Goal: Navigation & Orientation: Find specific page/section

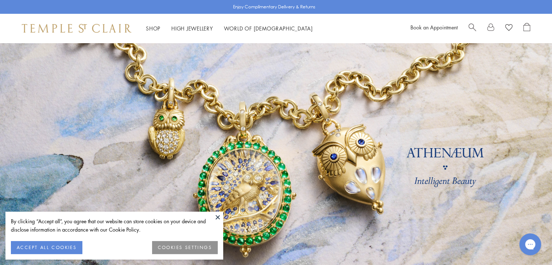
click at [219, 213] on button at bounding box center [217, 217] width 11 height 11
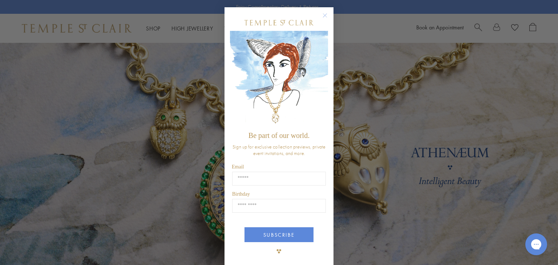
click at [322, 17] on circle "Close dialog" at bounding box center [325, 15] width 9 height 9
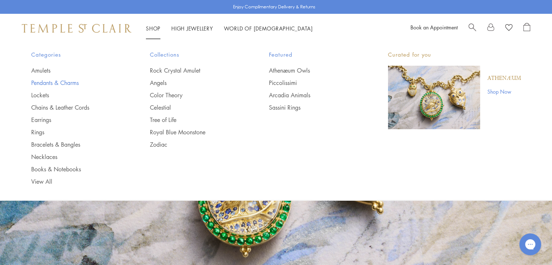
click at [46, 83] on link "Pendants & Charms" at bounding box center [76, 83] width 90 height 8
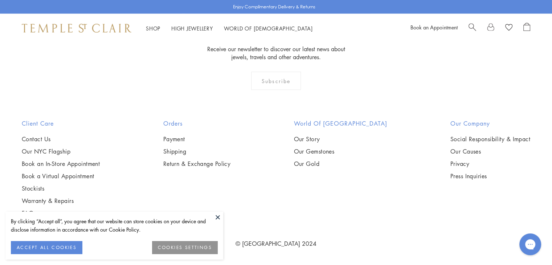
scroll to position [4572, 0]
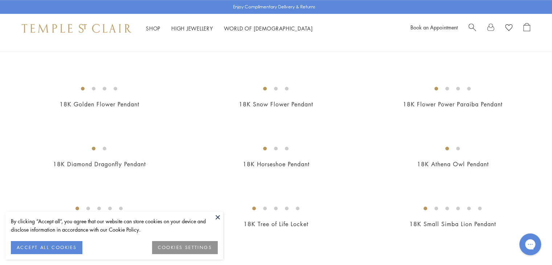
scroll to position [470, 0]
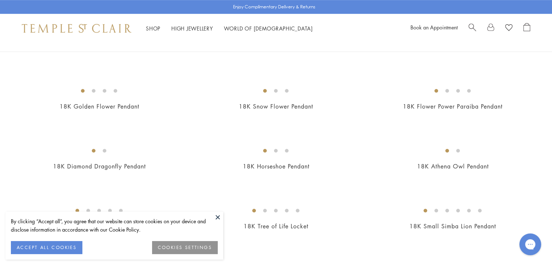
click at [215, 219] on button at bounding box center [217, 217] width 11 height 11
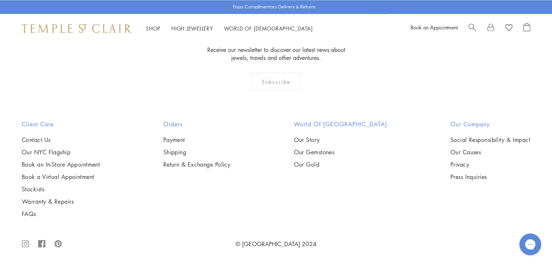
scroll to position [4064, 0]
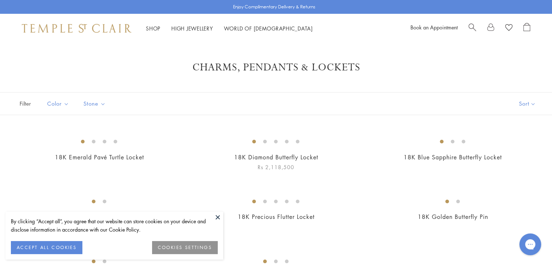
scroll to position [145, 0]
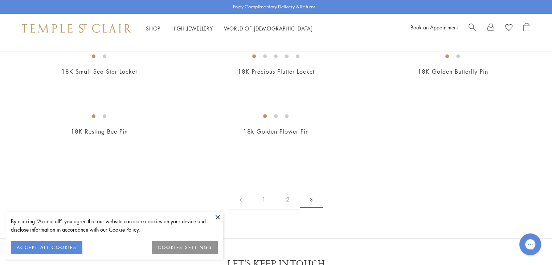
click at [217, 213] on button at bounding box center [217, 217] width 11 height 11
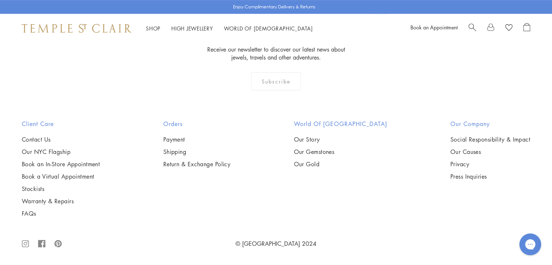
scroll to position [472, 0]
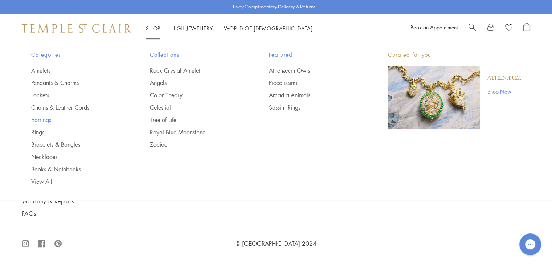
click at [44, 121] on link "Earrings" at bounding box center [76, 120] width 90 height 8
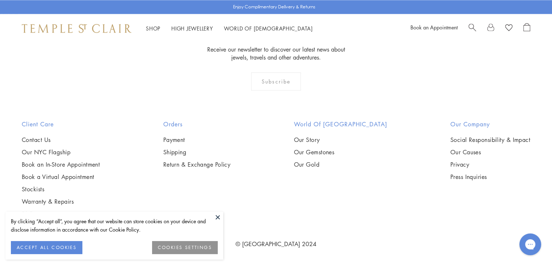
scroll to position [3848, 0]
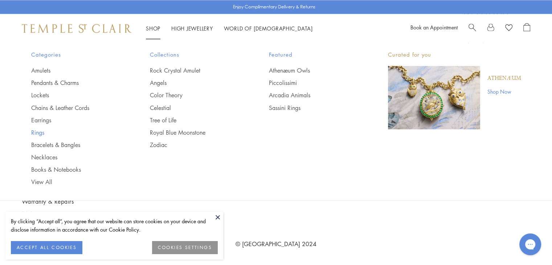
click at [42, 134] on link "Rings" at bounding box center [76, 132] width 90 height 8
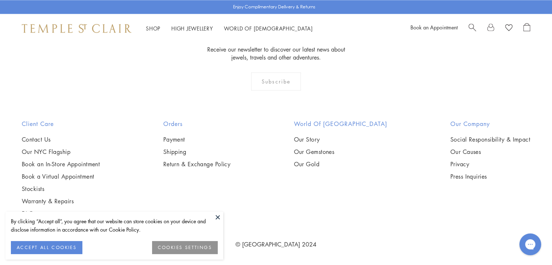
scroll to position [3412, 0]
